Goal: Find specific page/section: Find specific page/section

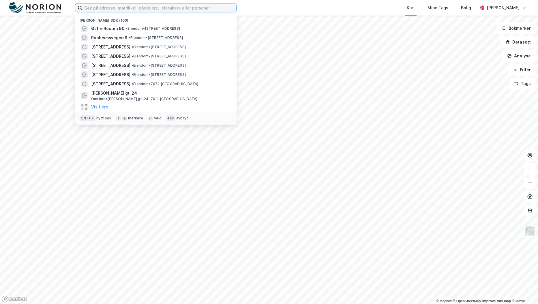
click at [118, 6] on input at bounding box center [159, 7] width 154 height 9
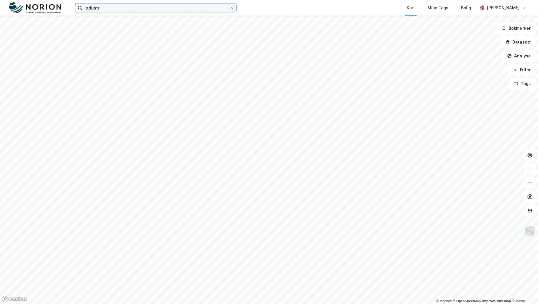
click at [140, 5] on input "industr" at bounding box center [155, 7] width 147 height 9
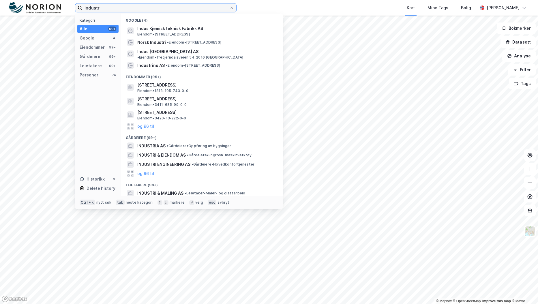
type input "industri"
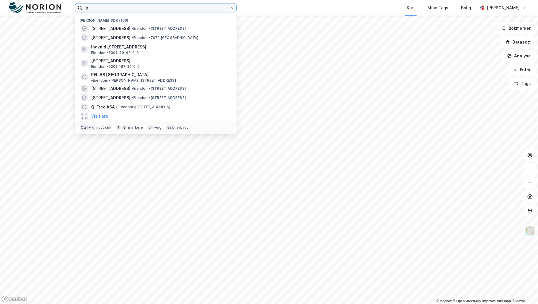
type input "i"
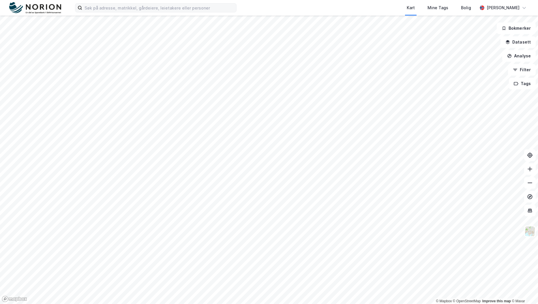
drag, startPoint x: 204, startPoint y: 2, endPoint x: 208, endPoint y: 5, distance: 5.6
click at [205, 3] on div "Kart Mine Tags Bolig [PERSON_NAME]" at bounding box center [269, 8] width 538 height 16
click at [201, 7] on input at bounding box center [159, 7] width 154 height 9
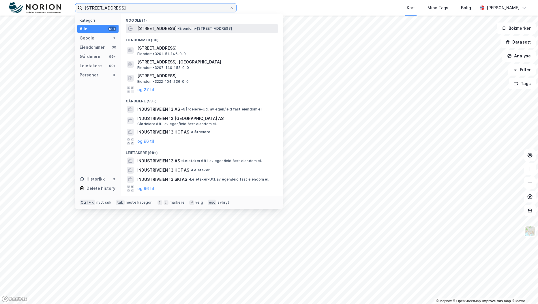
type input "[STREET_ADDRESS]"
click at [179, 28] on span "• Eiendom • [STREET_ADDRESS]" at bounding box center [205, 28] width 54 height 5
